Goal: Task Accomplishment & Management: Complete application form

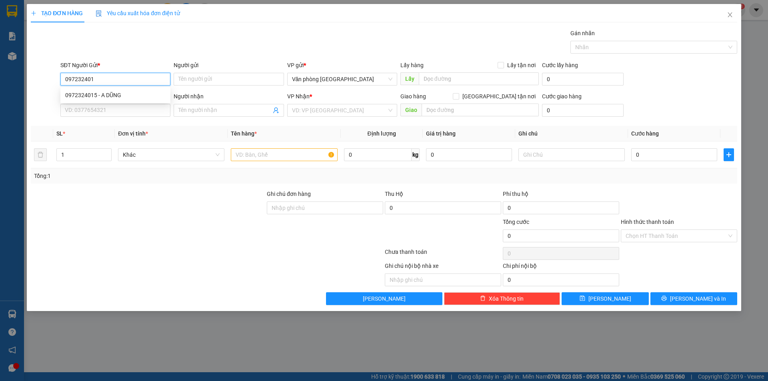
type input "0972324015"
drag, startPoint x: 121, startPoint y: 96, endPoint x: 127, endPoint y: 92, distance: 6.7
click at [121, 93] on div "0972324015 - A DŨNG" at bounding box center [115, 95] width 100 height 9
type input "A DŨNG"
type input "0902619627"
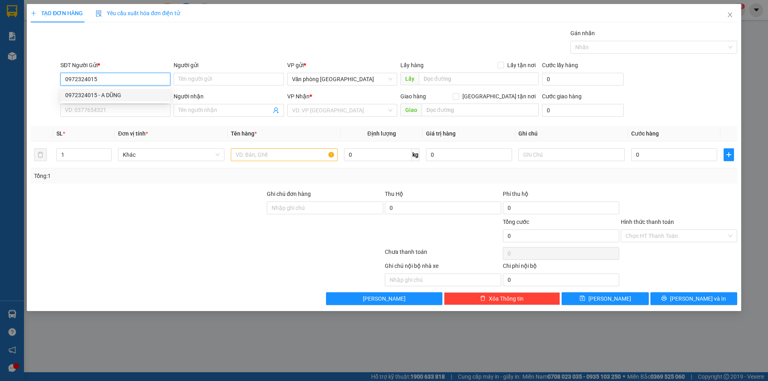
type input "DƯ"
type input "60.000"
type input "0972324015"
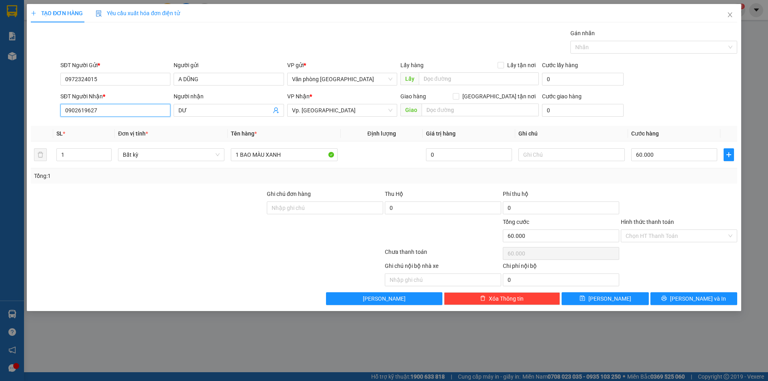
click at [117, 109] on input "0902619627" at bounding box center [115, 110] width 110 height 13
drag, startPoint x: 117, startPoint y: 109, endPoint x: 117, endPoint y: 104, distance: 4.4
click at [117, 108] on input "0902619627" at bounding box center [115, 110] width 110 height 13
click at [116, 126] on div "0902619627 - DƯ" at bounding box center [115, 126] width 100 height 9
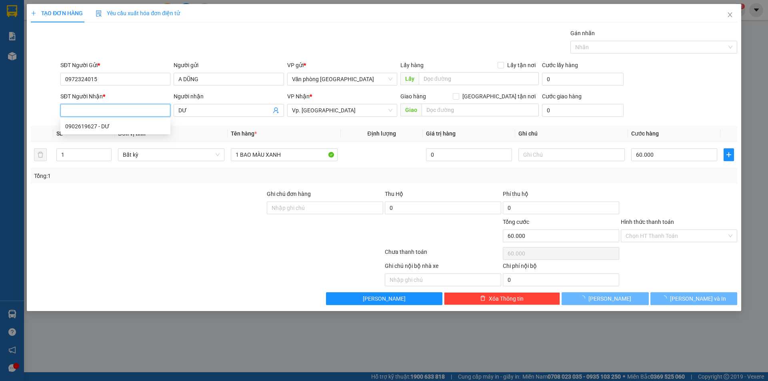
type input "0902619627"
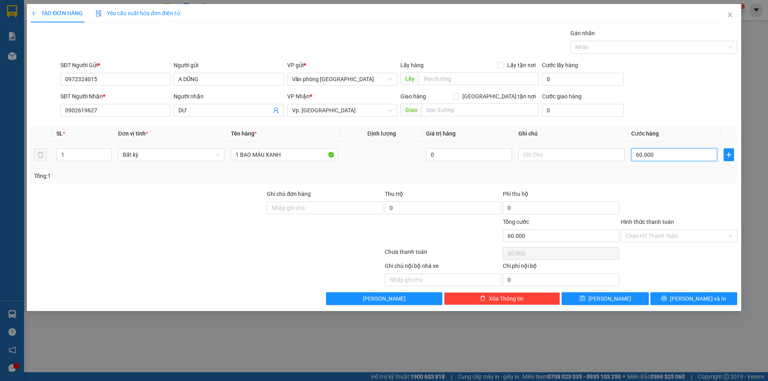
click at [659, 152] on input "60.000" at bounding box center [674, 154] width 86 height 13
type input "0"
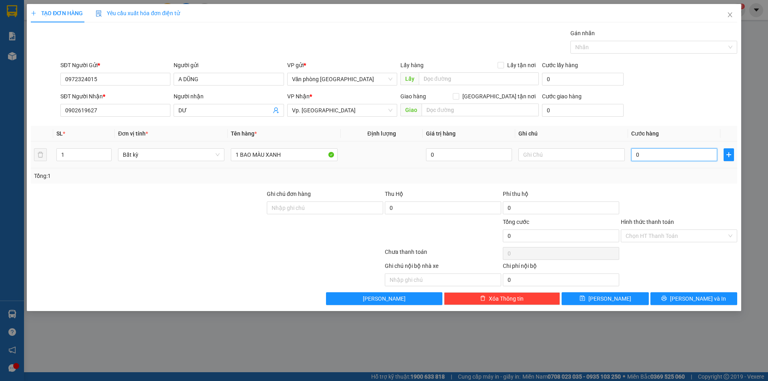
type input "8"
type input "08"
type input "80"
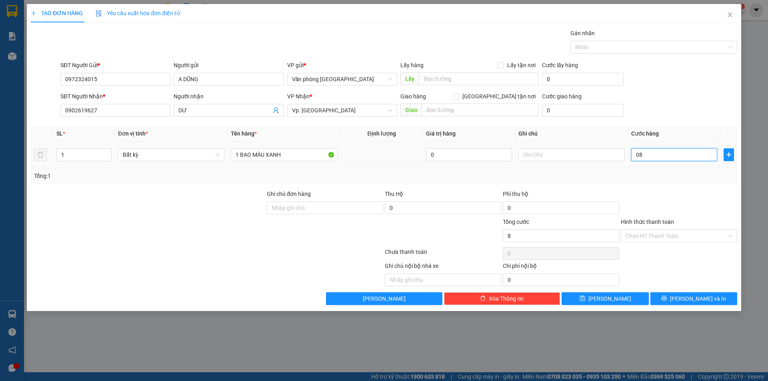
type input "080"
type input "8"
type input "08"
type input "0"
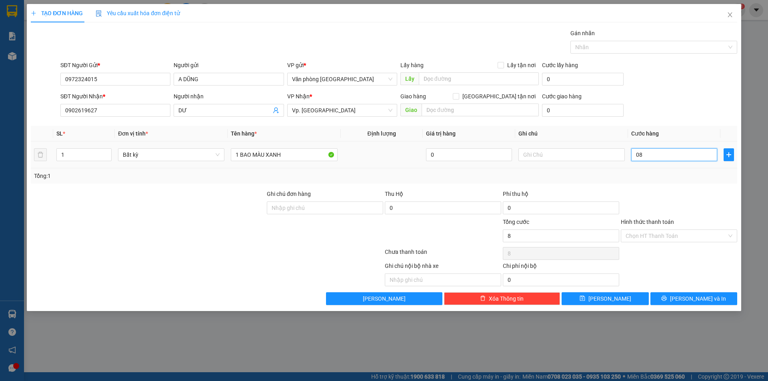
type input "0"
click at [634, 155] on input "0" at bounding box center [674, 154] width 86 height 13
type input "80"
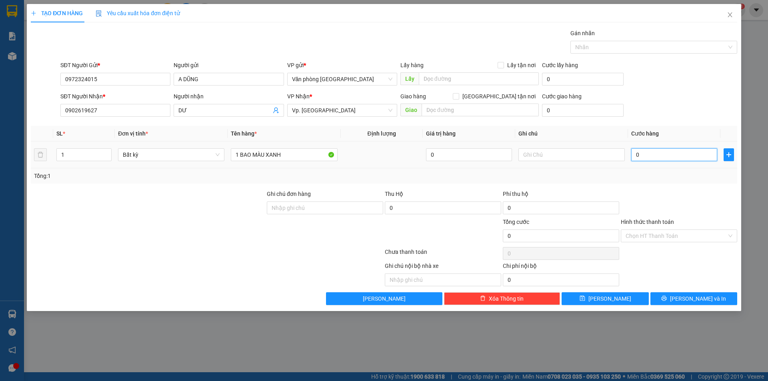
type input "80"
type input "800"
type input "8.000"
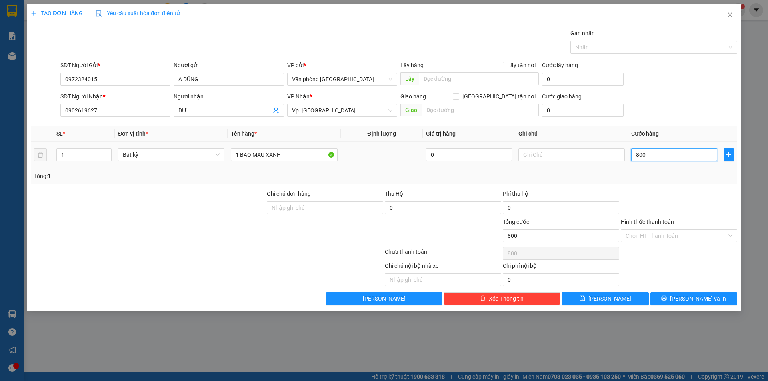
type input "8.000"
type input "80.000"
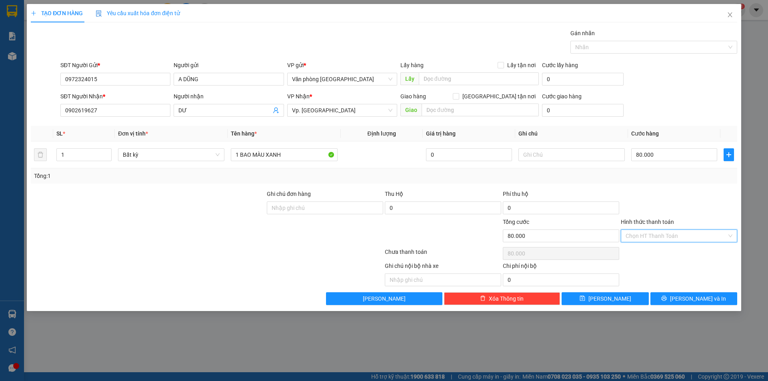
click at [653, 240] on input "Hình thức thanh toán" at bounding box center [676, 236] width 101 height 12
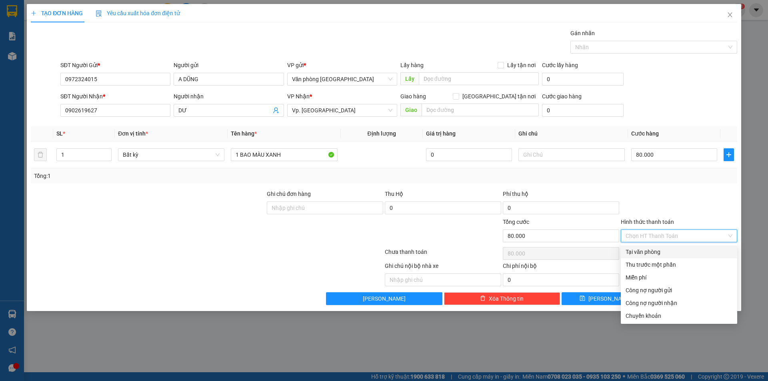
click at [652, 251] on div "Tại văn phòng" at bounding box center [679, 252] width 107 height 9
type input "0"
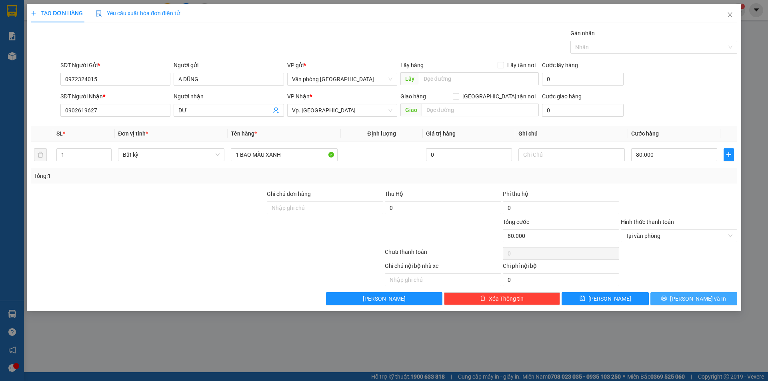
click at [665, 298] on button "[PERSON_NAME] và In" at bounding box center [694, 298] width 87 height 13
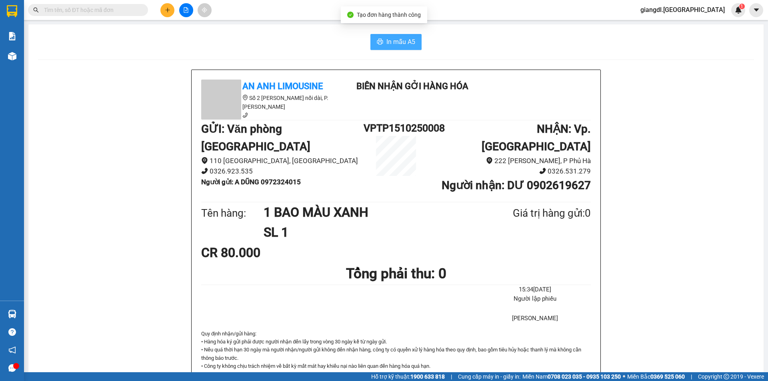
click at [377, 39] on icon "printer" at bounding box center [380, 41] width 6 height 6
click at [393, 40] on span "In mẫu A5" at bounding box center [400, 42] width 29 height 10
click at [310, 34] on div "In mẫu A5 An Anh Limousine Số 2 Nguyễn Tri Phương nối dài, P. Văn Hải Biên nhận…" at bounding box center [395, 355] width 735 height 663
click at [172, 10] on button at bounding box center [167, 10] width 14 height 14
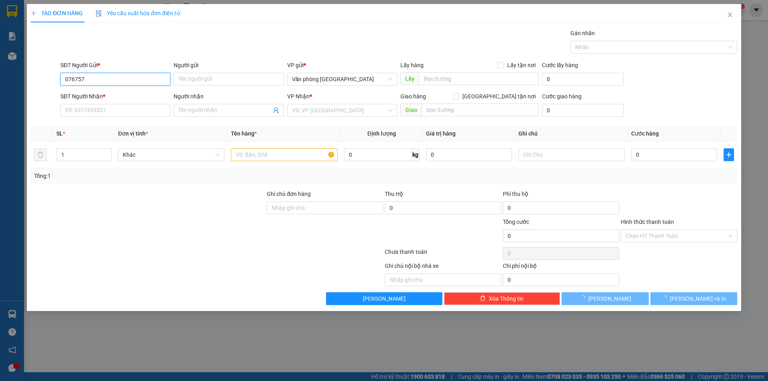
click at [122, 80] on input "076757" at bounding box center [115, 79] width 110 height 13
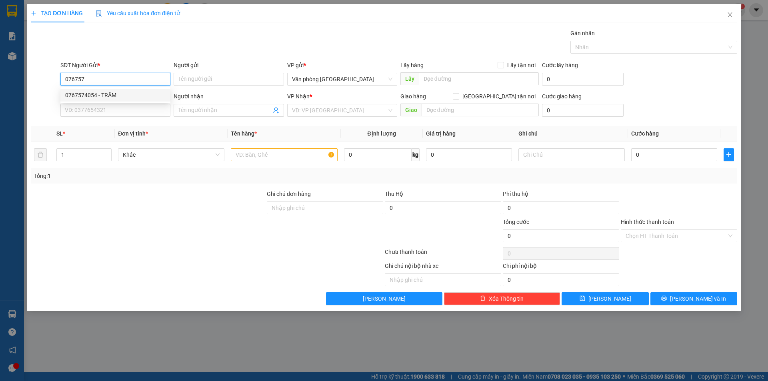
click at [122, 91] on div "0767574054 - TRÂM" at bounding box center [115, 95] width 100 height 9
type input "0767574054"
type input "TRÂM"
type input "0815731752"
type input "A VŨ"
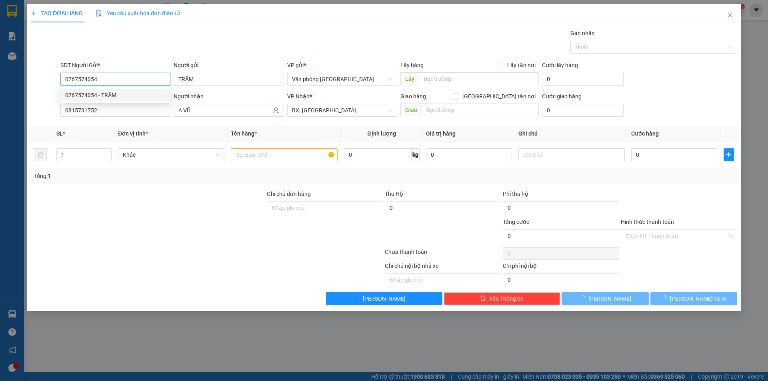
type input "40.000"
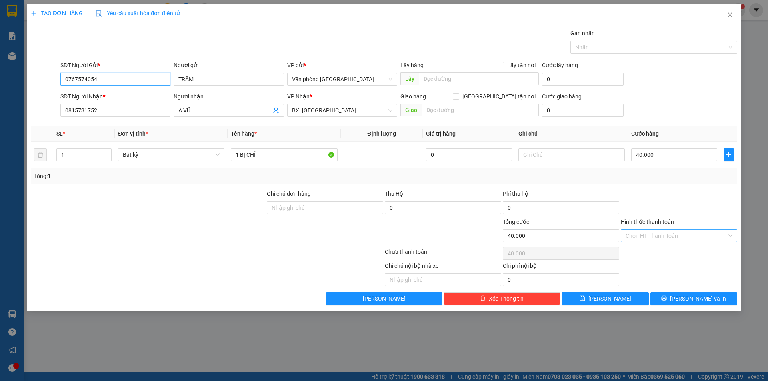
type input "0767574054"
click at [670, 237] on input "Hình thức thanh toán" at bounding box center [676, 236] width 101 height 12
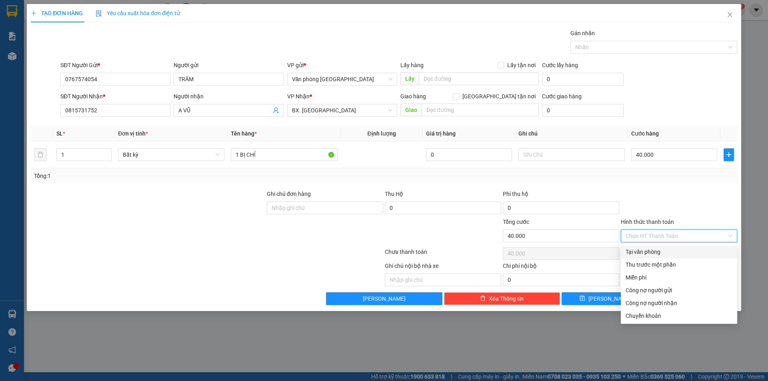
click at [654, 254] on div "Tại văn phòng" at bounding box center [679, 252] width 107 height 9
type input "0"
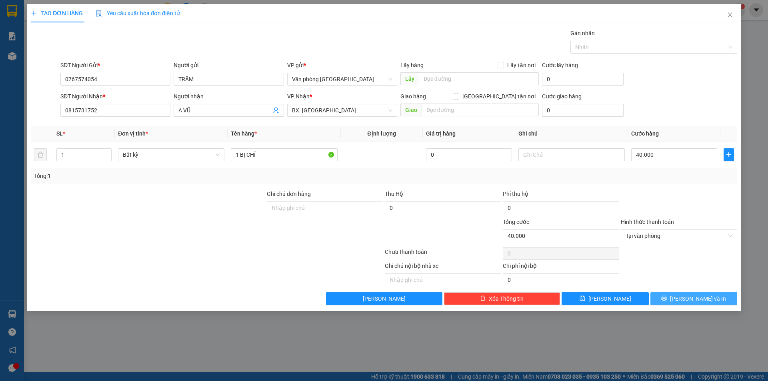
click at [686, 298] on button "[PERSON_NAME] và In" at bounding box center [694, 298] width 87 height 13
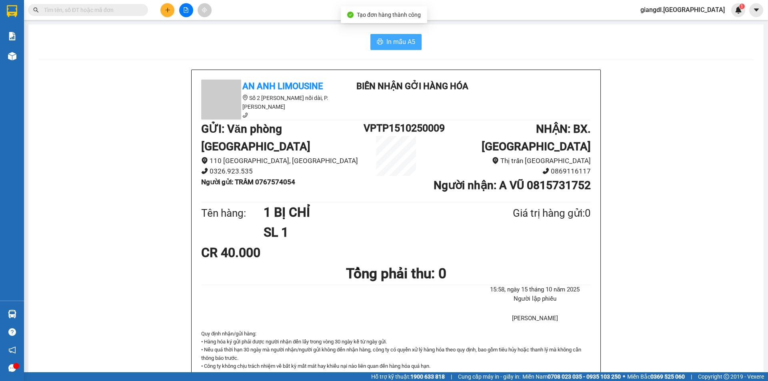
click at [408, 42] on span "In mẫu A5" at bounding box center [400, 42] width 29 height 10
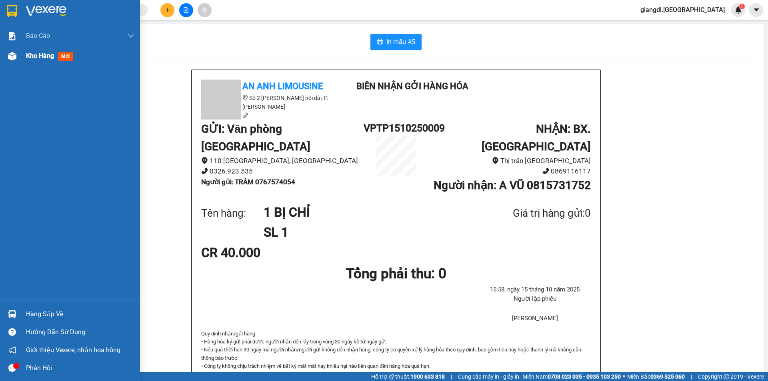
click at [20, 54] on div "Kho hàng mới" at bounding box center [70, 56] width 140 height 20
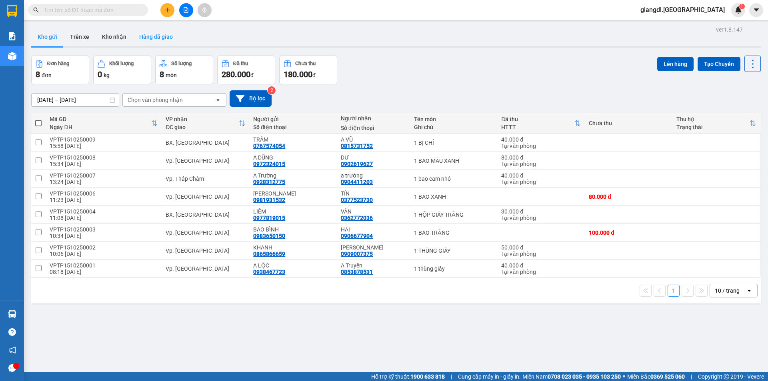
click at [151, 40] on button "Hàng đã giao" at bounding box center [156, 36] width 46 height 19
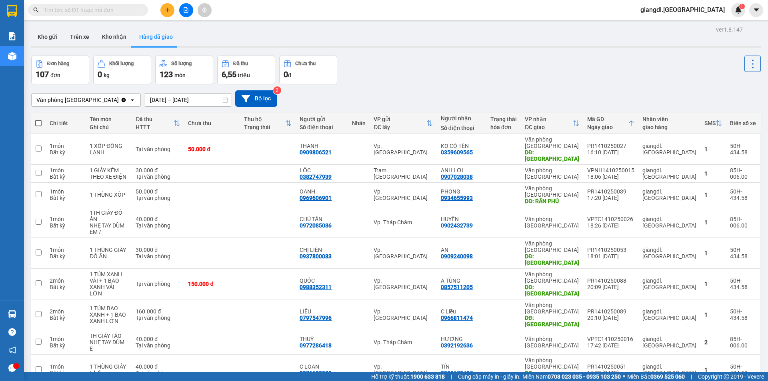
click at [161, 12] on button at bounding box center [167, 10] width 14 height 14
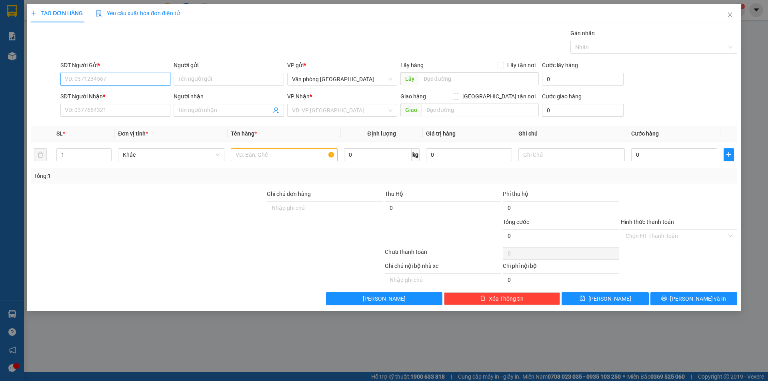
click at [70, 82] on input "SĐT Người Gửi *" at bounding box center [115, 79] width 110 height 13
type input "0984220012"
click at [130, 102] on div "0984220012 0984220012 - A Tú" at bounding box center [115, 95] width 110 height 16
click at [135, 99] on div "SĐT Người Nhận *" at bounding box center [115, 96] width 110 height 9
click at [135, 104] on input "SĐT Người Nhận *" at bounding box center [115, 110] width 110 height 13
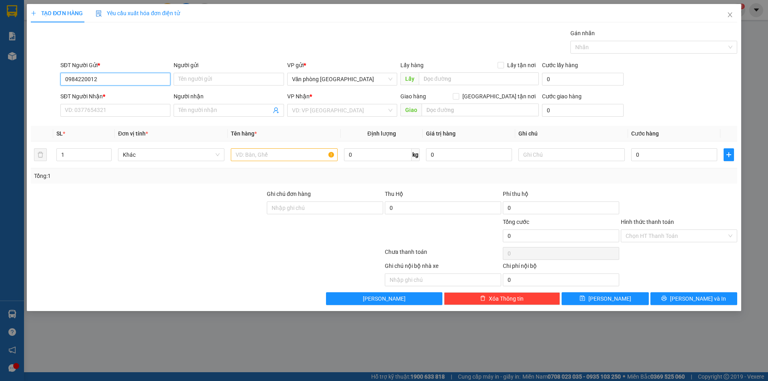
click at [117, 79] on input "0984220012" at bounding box center [115, 79] width 110 height 13
click at [109, 97] on div "0984220012 - A Tú" at bounding box center [115, 95] width 100 height 9
type input "A Tú"
type input "0901305602"
type input "Trâm"
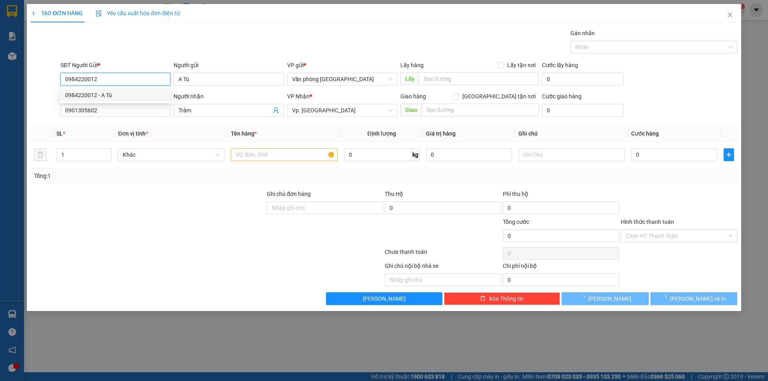
type input "60.000"
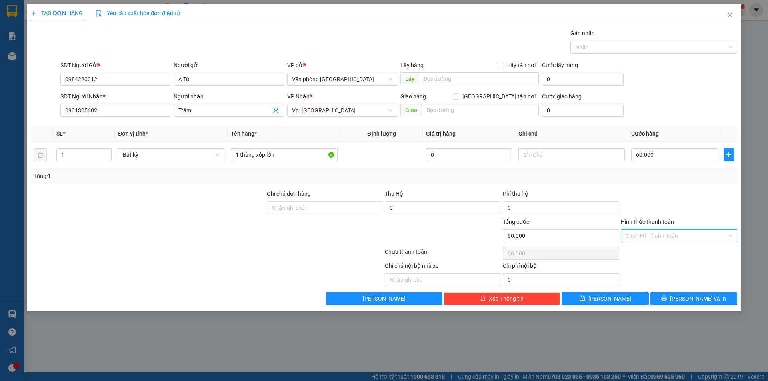
click at [648, 238] on input "Hình thức thanh toán" at bounding box center [676, 236] width 101 height 12
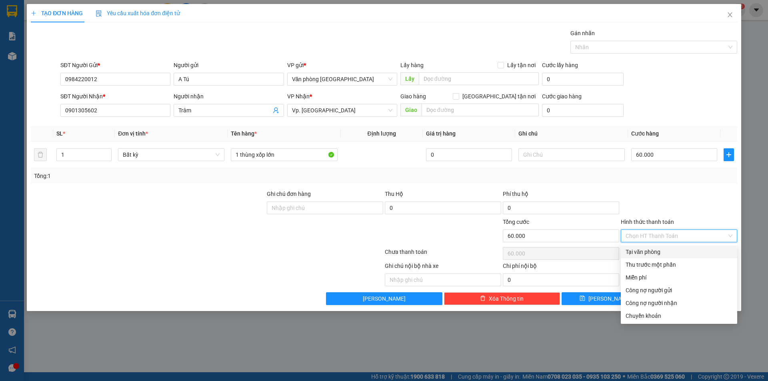
click at [646, 250] on div "Tại văn phòng" at bounding box center [679, 252] width 107 height 9
type input "0"
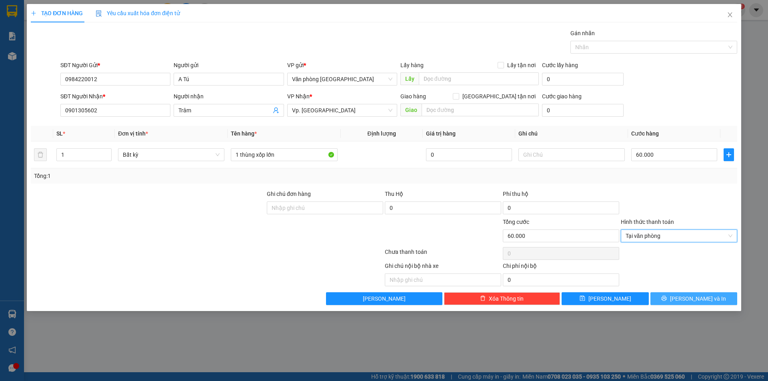
click at [667, 298] on button "[PERSON_NAME] và In" at bounding box center [694, 298] width 87 height 13
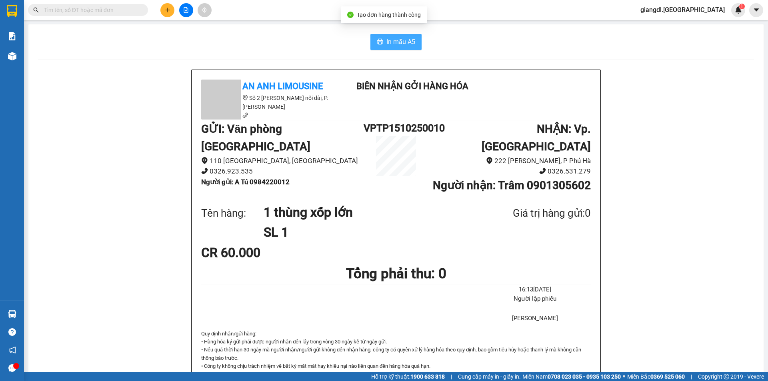
click at [397, 43] on span "In mẫu A5" at bounding box center [400, 42] width 29 height 10
click at [163, 15] on button at bounding box center [167, 10] width 14 height 14
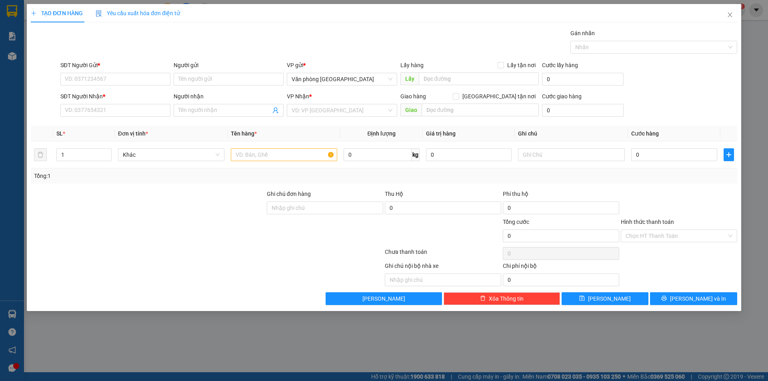
click at [168, 11] on span "Yêu cầu xuất hóa đơn điện tử" at bounding box center [138, 13] width 84 height 6
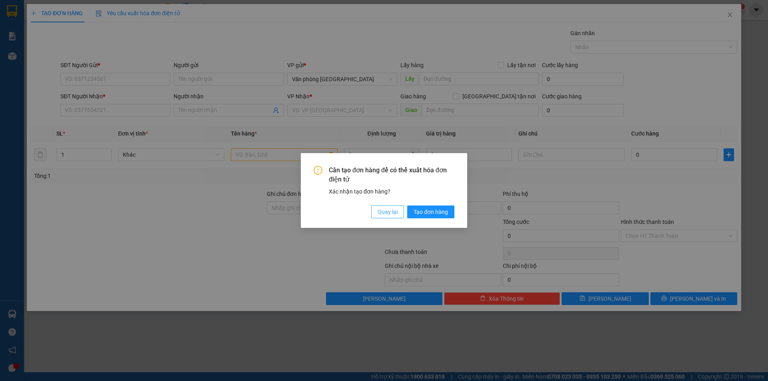
click at [380, 214] on span "Quay lại" at bounding box center [388, 212] width 20 height 9
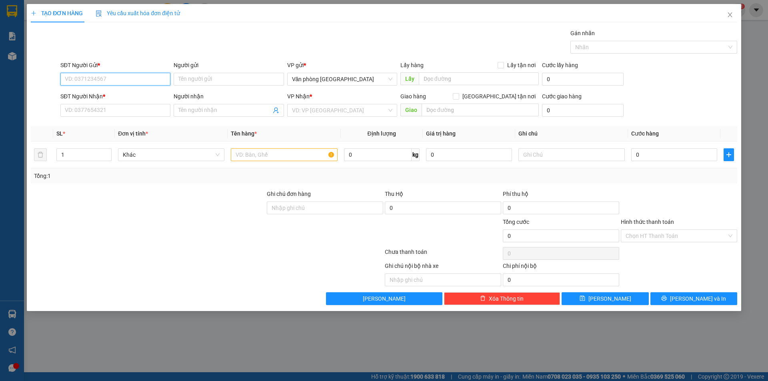
click at [146, 80] on input "SĐT Người Gửi *" at bounding box center [115, 79] width 110 height 13
click at [137, 96] on div "0932777427 - CHỊ PHƯỢNG" at bounding box center [115, 95] width 100 height 9
type input "0932777427"
type input "CHỊ PHƯỢNG"
type input "0935009522"
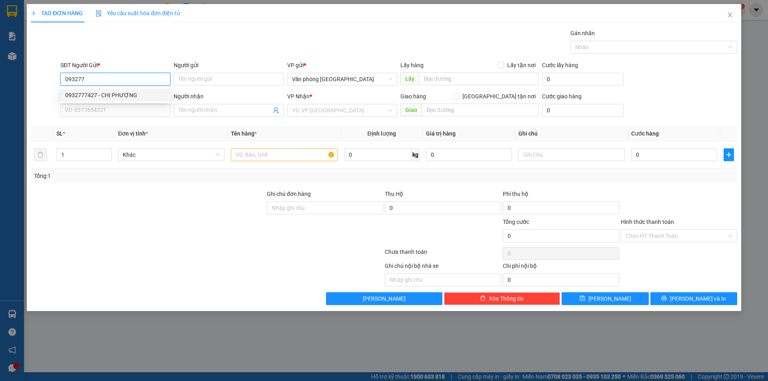
type input "BI"
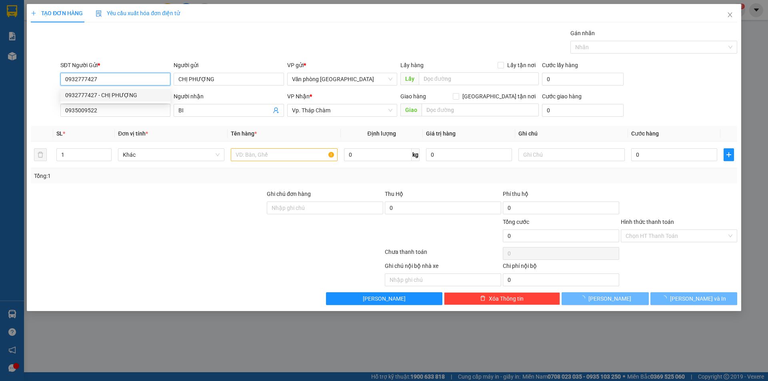
type input "40.000"
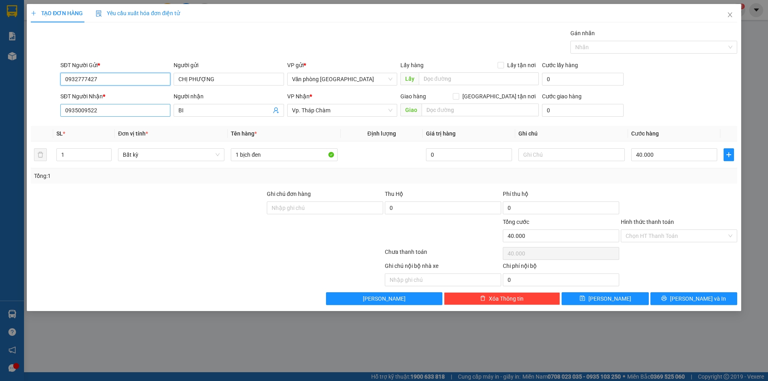
type input "0932777427"
click at [151, 114] on input "0935009522" at bounding box center [115, 110] width 110 height 13
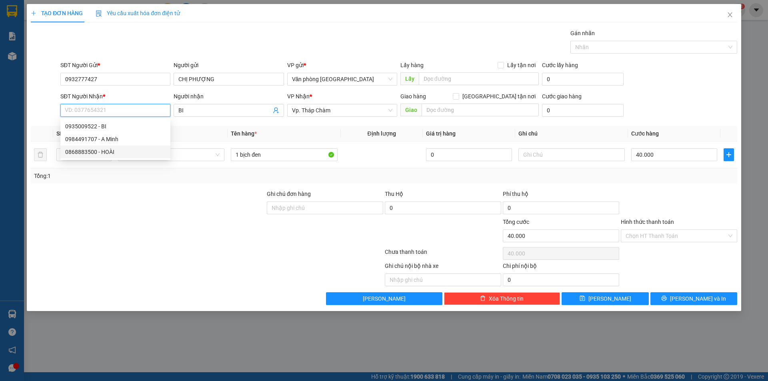
click at [111, 151] on div "0868883500 - HOÀI" at bounding box center [115, 152] width 100 height 9
type input "0868883500"
type input "HOÀI"
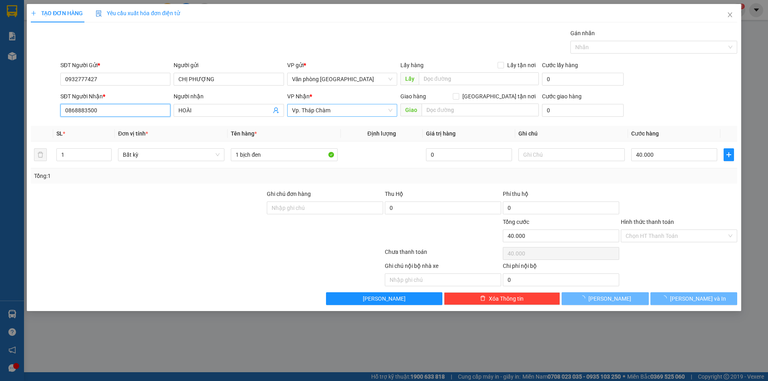
type input "160.000"
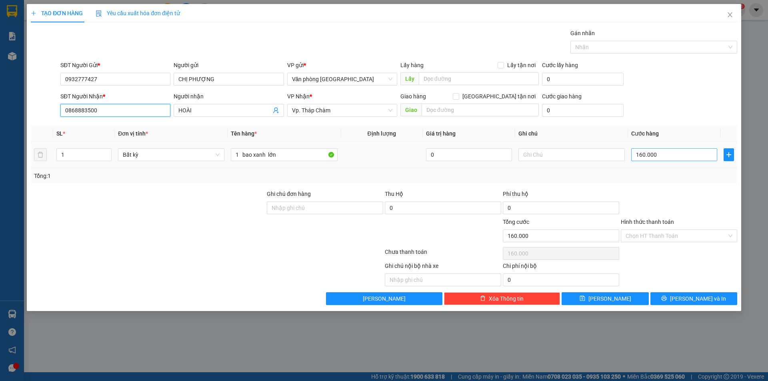
type input "0868883500"
click at [641, 152] on input "160.000" at bounding box center [674, 154] width 86 height 13
type input "0"
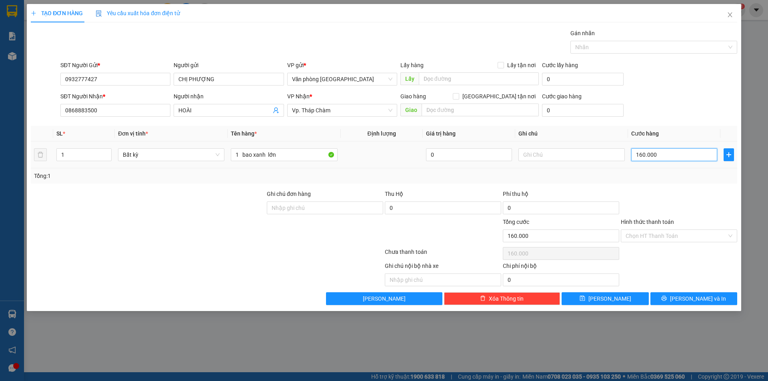
type input "0"
type input "8"
type input "080"
type input "80"
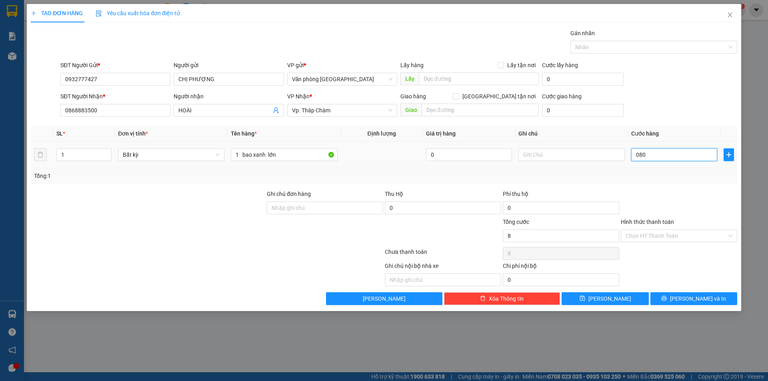
type input "80"
type input "8"
type input "08"
type input "0"
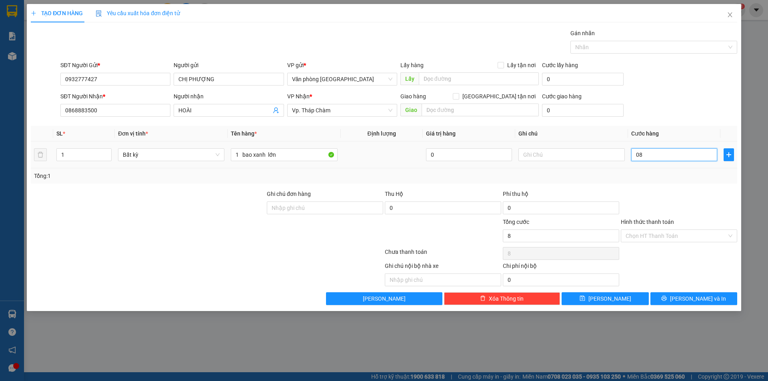
type input "0"
click at [636, 159] on input "0" at bounding box center [674, 154] width 86 height 13
type input "80"
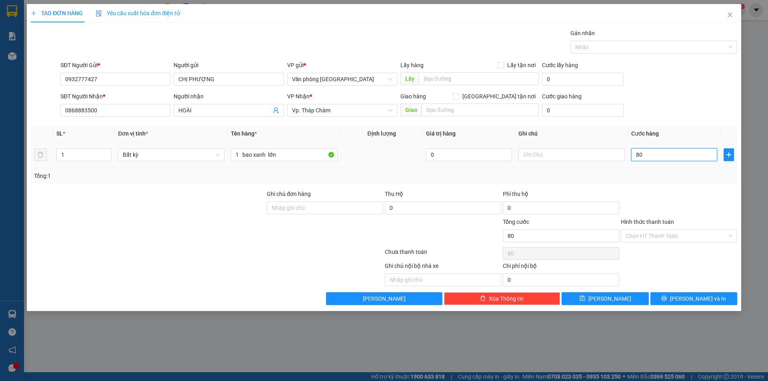
type input "800"
type input "8.000"
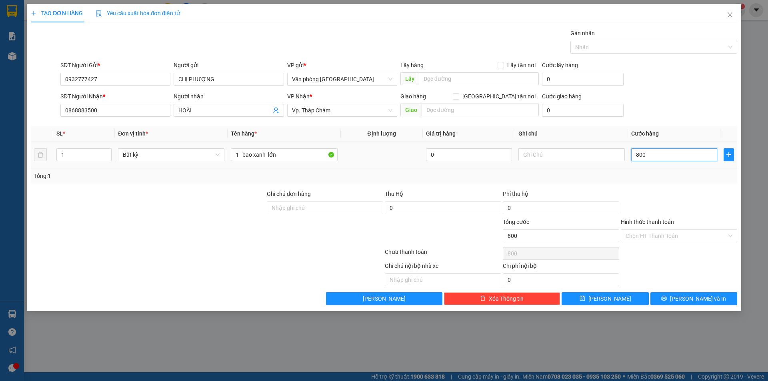
type input "8.000"
type input "80.000"
type input "800.000"
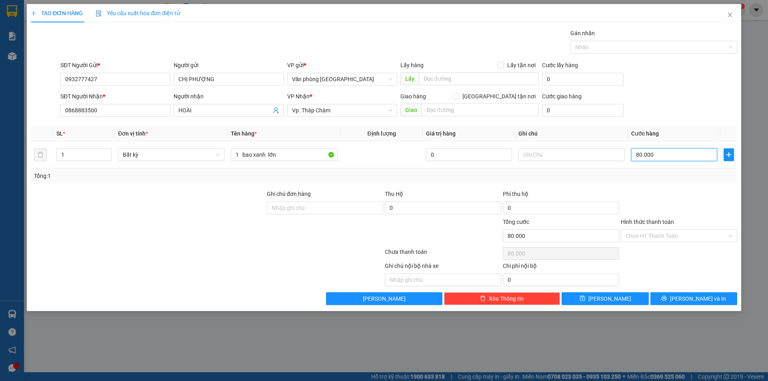
type input "800.000"
type input "80.000"
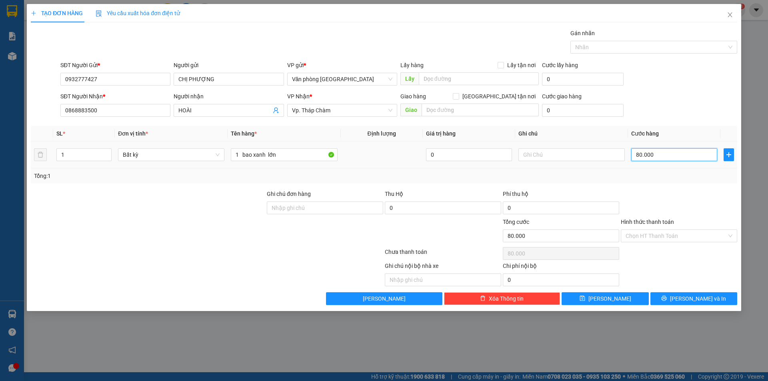
click at [639, 154] on input "80.000" at bounding box center [674, 154] width 86 height 13
type input "0"
type input "0.000"
type input "60.000"
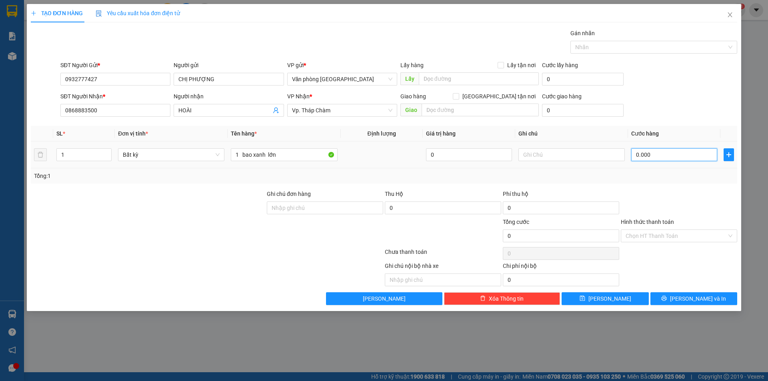
type input "60.000"
click at [647, 230] on input "Hình thức thanh toán" at bounding box center [676, 236] width 101 height 12
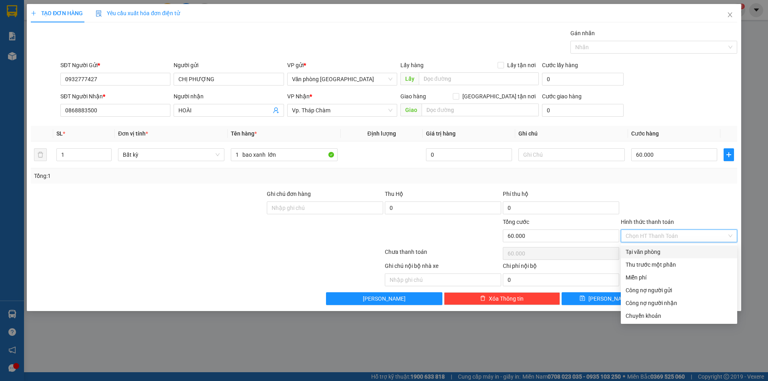
click at [651, 250] on div "Tại văn phòng" at bounding box center [679, 252] width 107 height 9
type input "0"
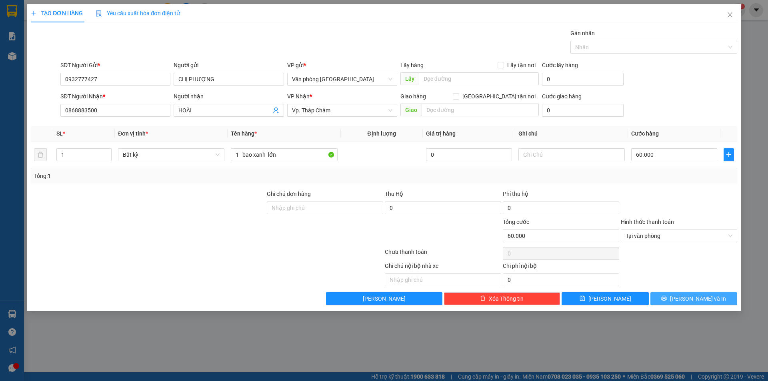
click at [667, 300] on icon "printer" at bounding box center [664, 299] width 6 height 6
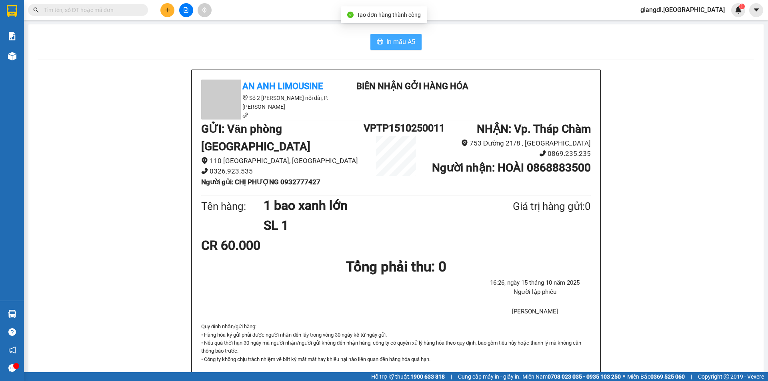
click at [408, 41] on span "In mẫu A5" at bounding box center [400, 42] width 29 height 10
click at [165, 12] on icon "plus" at bounding box center [168, 10] width 6 height 6
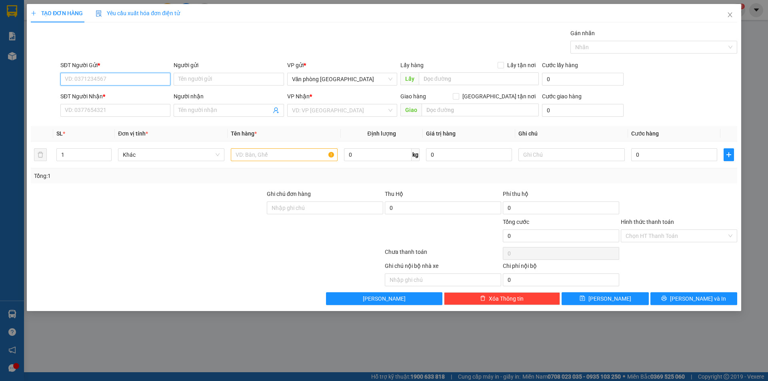
click at [134, 82] on input "SĐT Người Gửi *" at bounding box center [115, 79] width 110 height 13
type input "0933527819"
click at [306, 115] on input "search" at bounding box center [339, 110] width 95 height 12
click at [129, 107] on input "SĐT Người Nhận *" at bounding box center [115, 110] width 110 height 13
click at [216, 72] on div "Người gửi" at bounding box center [229, 67] width 110 height 12
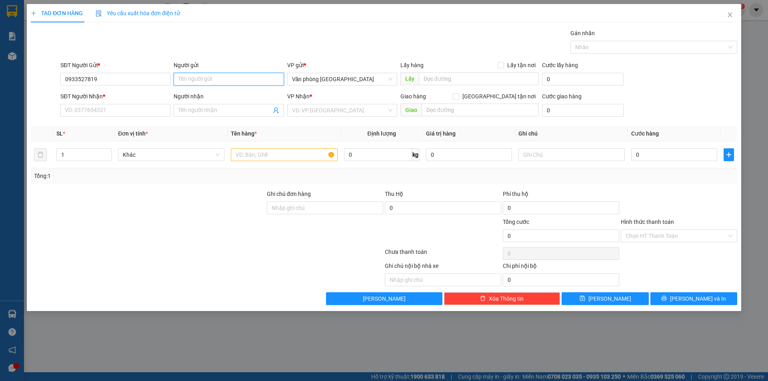
click at [209, 76] on input "Người gửi" at bounding box center [229, 79] width 110 height 13
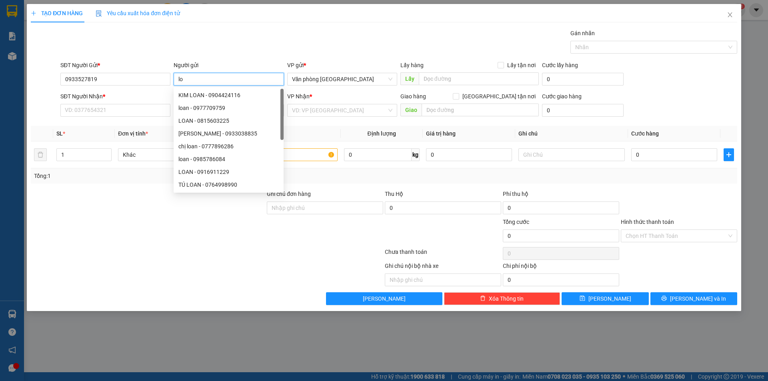
type input "l"
type input "O"
click at [198, 82] on input "LOAN" at bounding box center [229, 79] width 110 height 13
type input "LOAN"
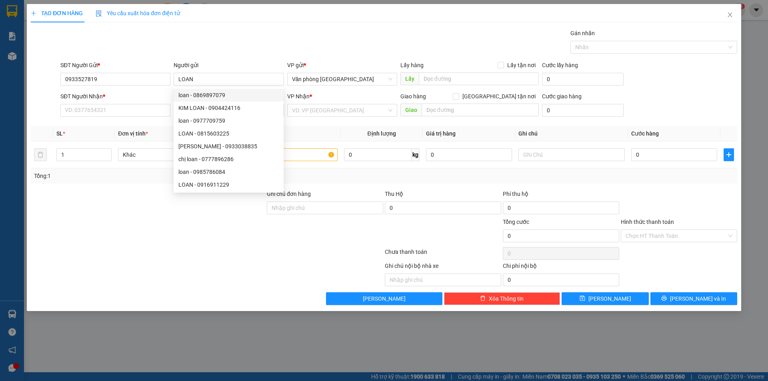
click at [133, 119] on div "SĐT Người Nhận * VD: 0377654321" at bounding box center [115, 106] width 110 height 28
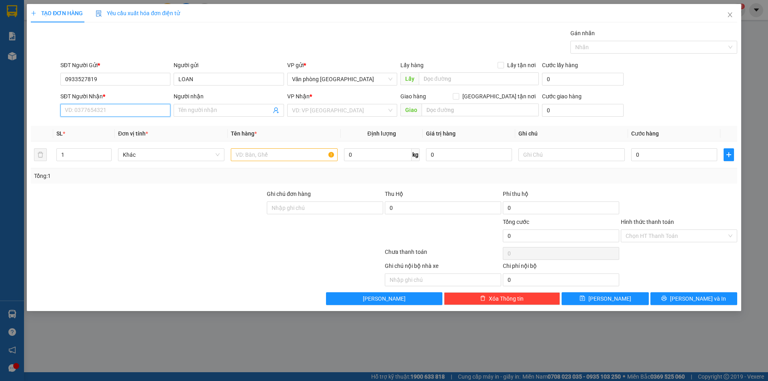
click at [148, 116] on input "SĐT Người Nhận *" at bounding box center [115, 110] width 110 height 13
click at [178, 113] on span at bounding box center [229, 110] width 110 height 13
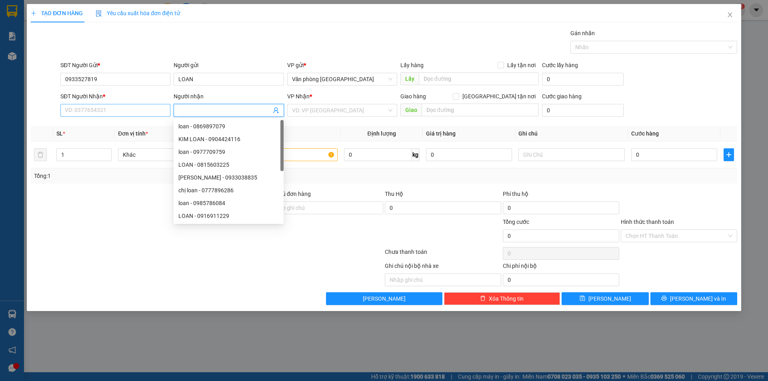
paste input "LOAN"
type input "LOAN"
click at [96, 82] on input "0933527819" at bounding box center [115, 79] width 110 height 13
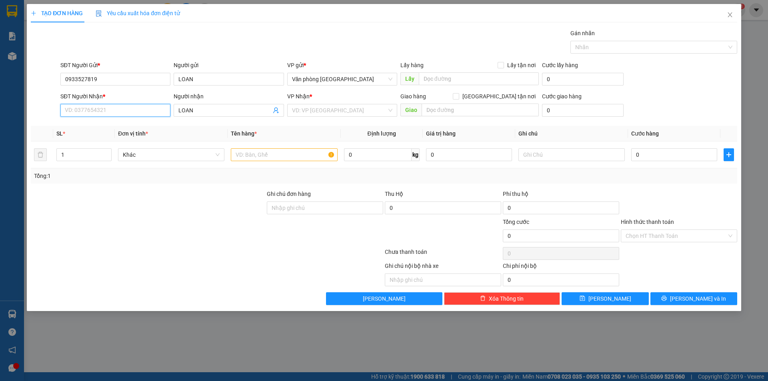
click at [82, 108] on input "SĐT Người Nhận *" at bounding box center [115, 110] width 110 height 13
paste input "0933527819"
type input "0933527819"
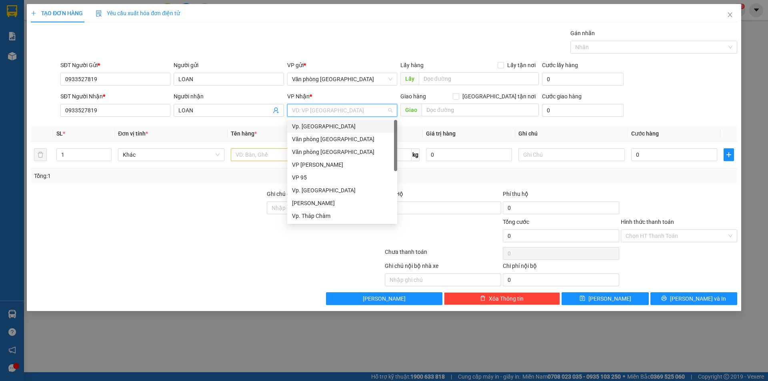
click at [330, 114] on input "search" at bounding box center [339, 110] width 95 height 12
click at [321, 123] on div "Vp. [GEOGRAPHIC_DATA]" at bounding box center [342, 126] width 100 height 9
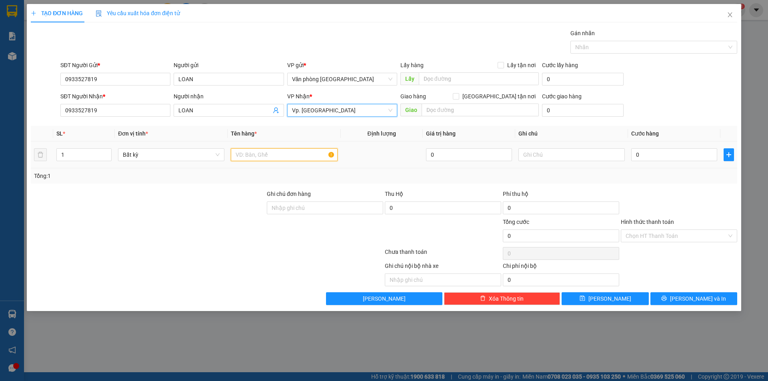
click at [240, 156] on input "text" at bounding box center [284, 154] width 106 height 13
click at [344, 115] on span "Vp. [GEOGRAPHIC_DATA]" at bounding box center [342, 110] width 100 height 12
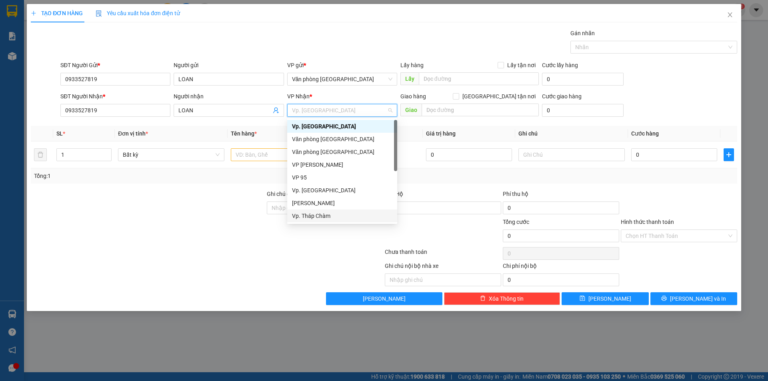
click at [322, 212] on div "Vp. Tháp Chàm" at bounding box center [342, 216] width 100 height 9
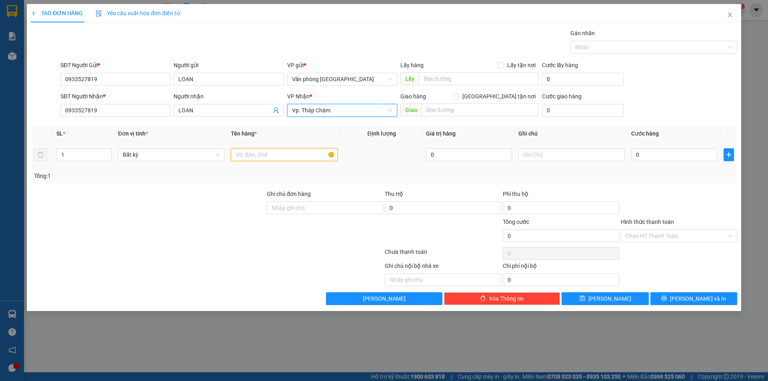
click at [268, 155] on input "text" at bounding box center [284, 154] width 106 height 13
type input "1 XE SH MODE (85B1-700.39)"
click at [637, 157] on input "0" at bounding box center [674, 154] width 86 height 13
click at [637, 156] on input "0" at bounding box center [674, 154] width 86 height 13
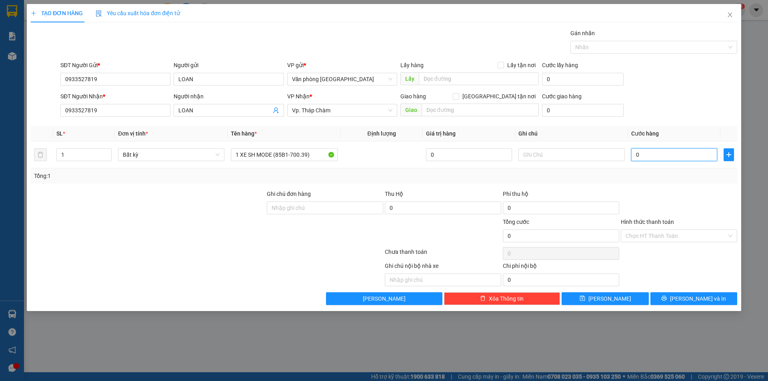
type input "40"
type input "450"
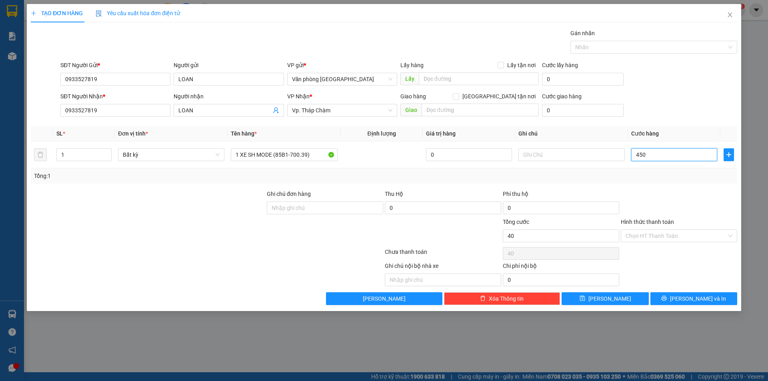
type input "450"
type input "40"
type input "400"
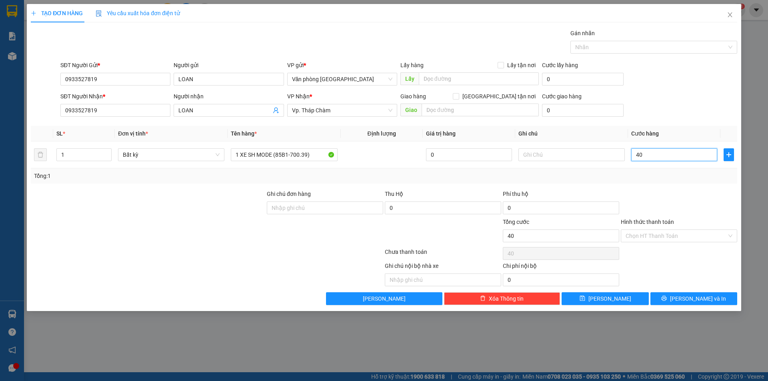
type input "400"
type input "4.000"
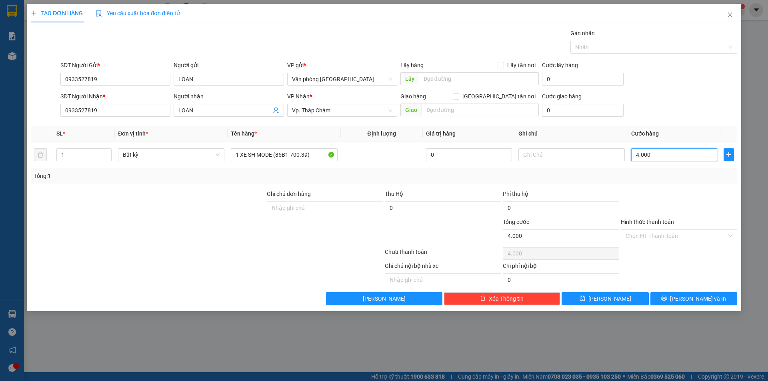
type input "40.000"
type input "400.000"
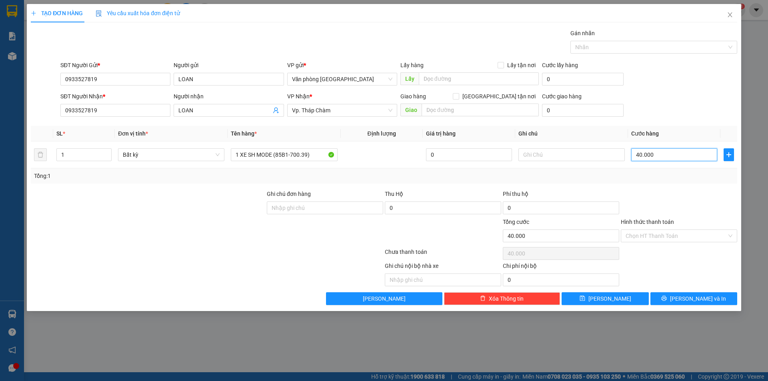
type input "400.000"
click at [667, 301] on icon "printer" at bounding box center [664, 298] width 5 height 5
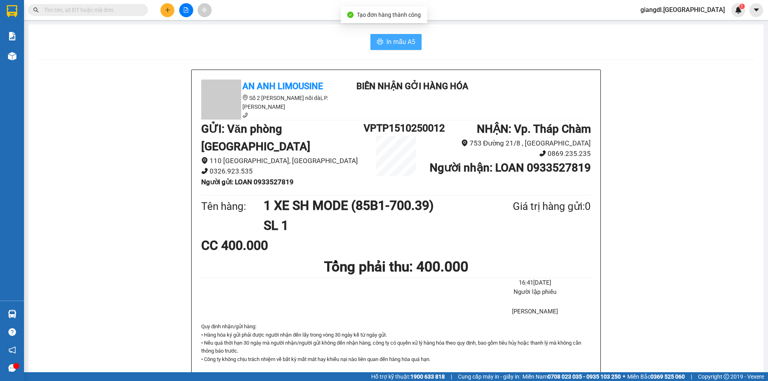
click at [405, 43] on span "In mẫu A5" at bounding box center [400, 42] width 29 height 10
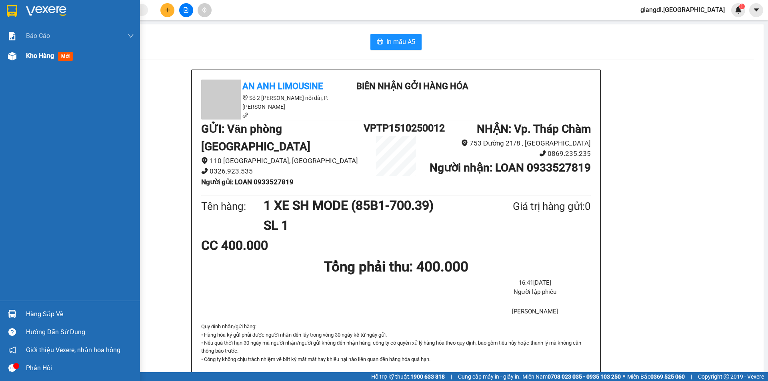
click at [15, 59] on img at bounding box center [12, 56] width 8 height 8
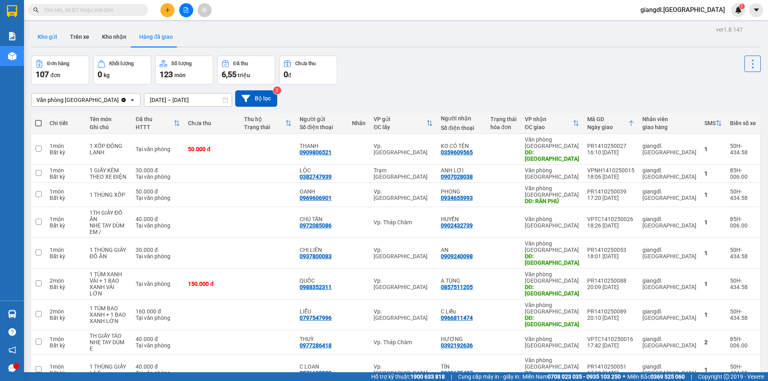
click at [43, 34] on button "Kho gửi" at bounding box center [47, 36] width 32 height 19
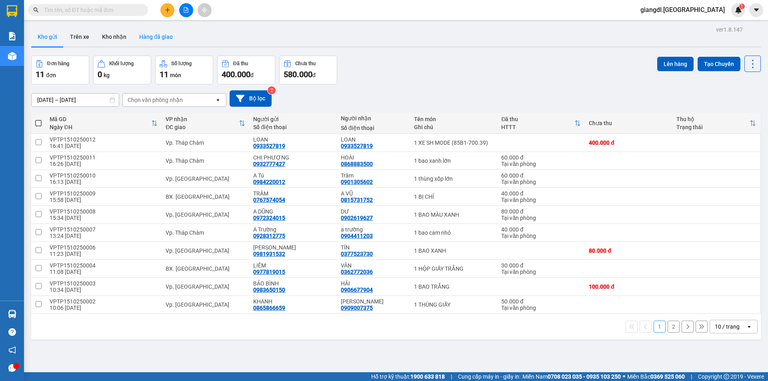
click at [155, 34] on button "Hàng đã giao" at bounding box center [156, 36] width 46 height 19
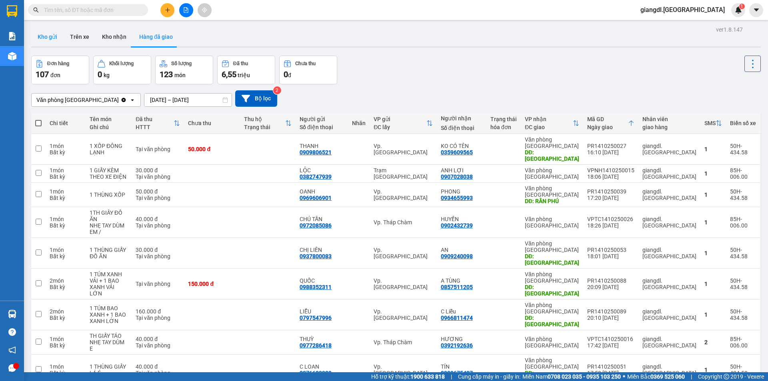
click at [46, 38] on button "Kho gửi" at bounding box center [47, 36] width 32 height 19
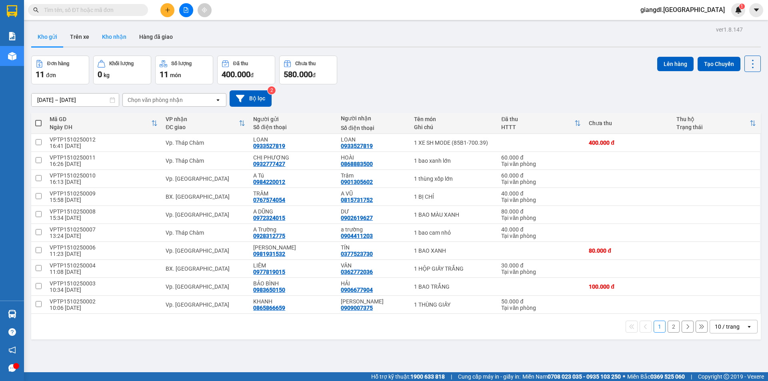
click at [117, 35] on button "Kho nhận" at bounding box center [114, 36] width 37 height 19
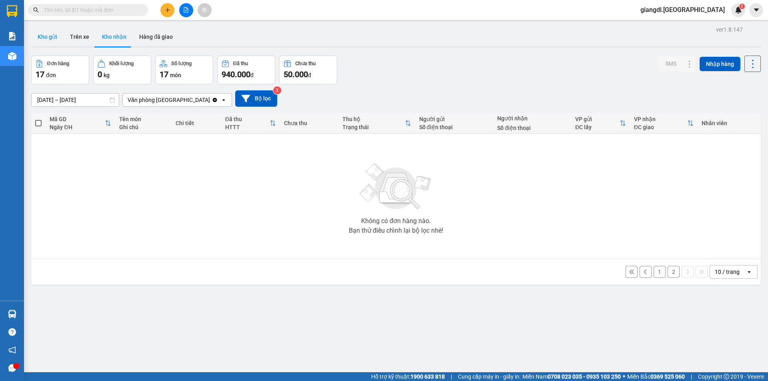
click at [46, 33] on button "Kho gửi" at bounding box center [47, 36] width 32 height 19
